Goal: Navigation & Orientation: Find specific page/section

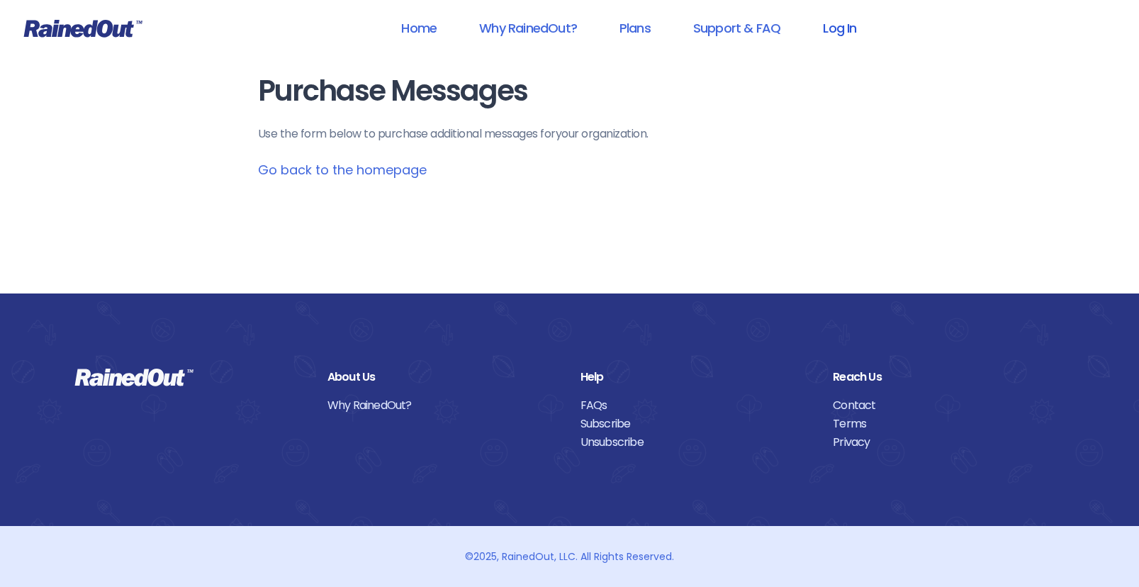
click at [857, 18] on link "Log In" at bounding box center [839, 28] width 70 height 32
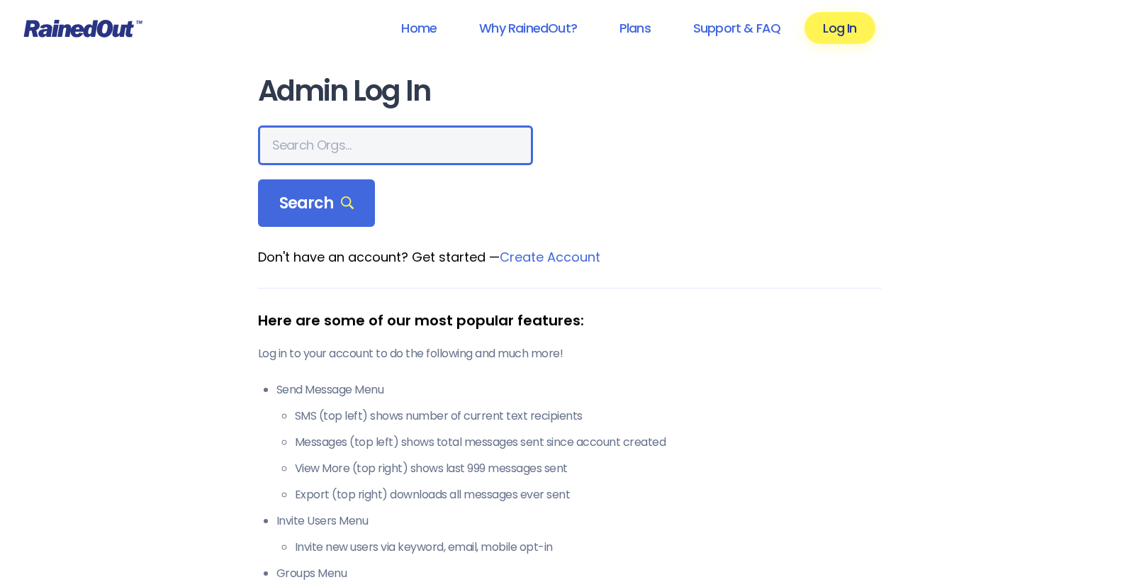
click at [470, 128] on input "text" at bounding box center [395, 145] width 275 height 40
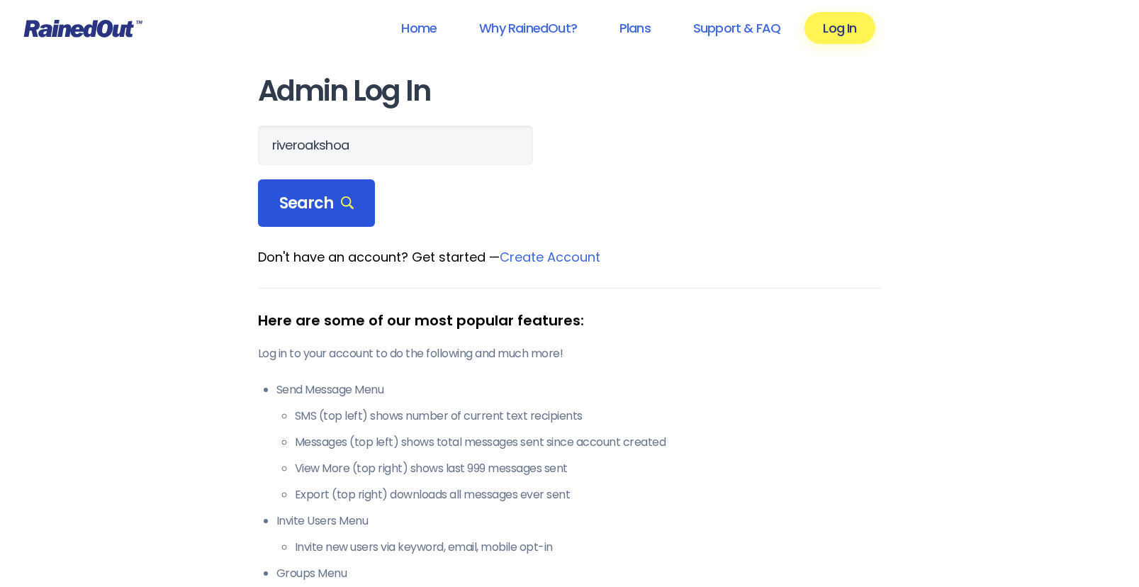
click at [300, 205] on span "Search" at bounding box center [316, 203] width 75 height 20
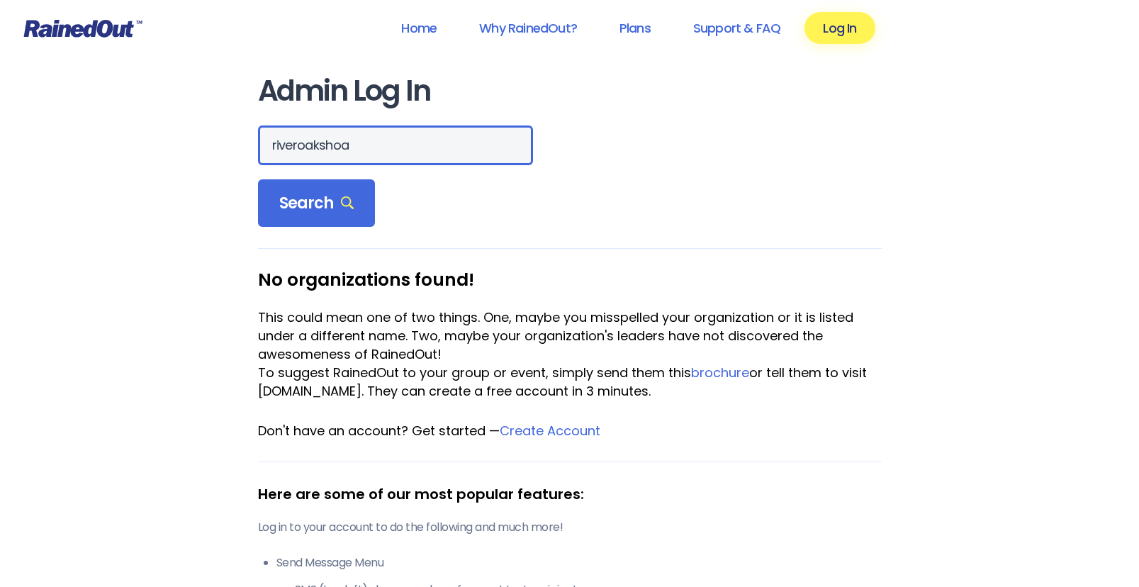
click at [351, 137] on input "riveroakshoa" at bounding box center [395, 145] width 275 height 40
click at [359, 149] on input "riveroakshoa" at bounding box center [395, 145] width 275 height 40
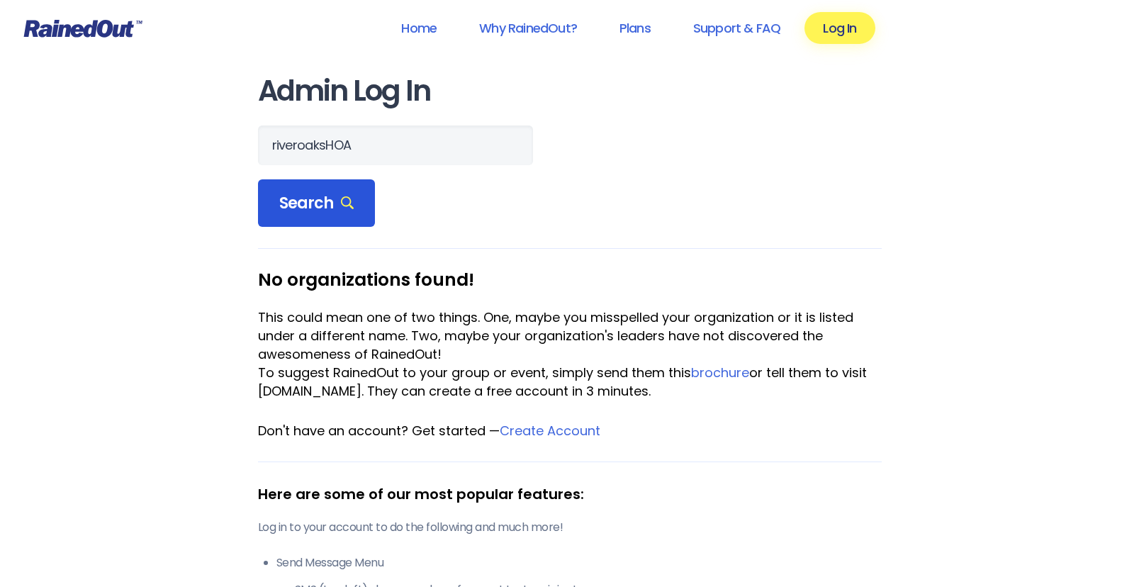
click at [329, 201] on span "Search" at bounding box center [316, 203] width 75 height 20
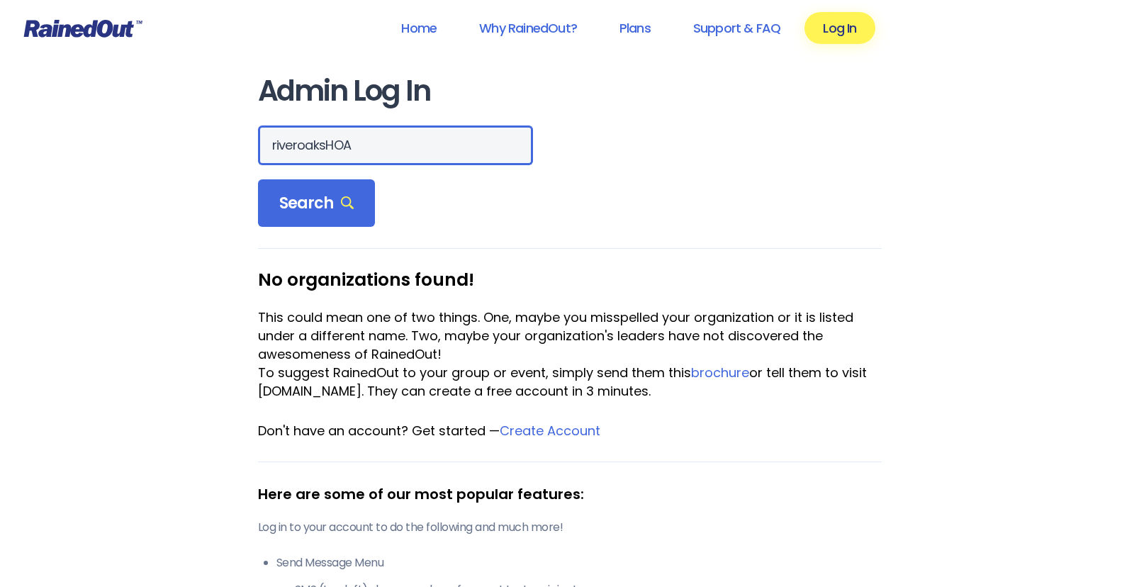
click at [380, 157] on input "riveroaksHOA" at bounding box center [395, 145] width 275 height 40
type input "riveroaks"
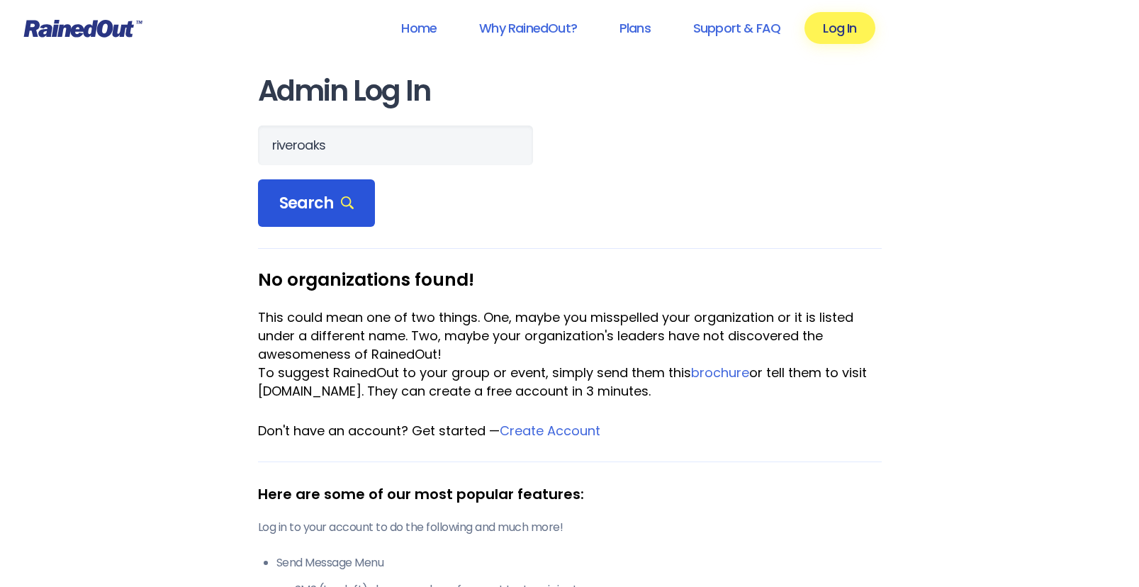
click at [305, 215] on div "Search" at bounding box center [317, 203] width 118 height 48
click at [307, 213] on span "Search" at bounding box center [316, 203] width 75 height 20
